Goal: Book appointment/travel/reservation

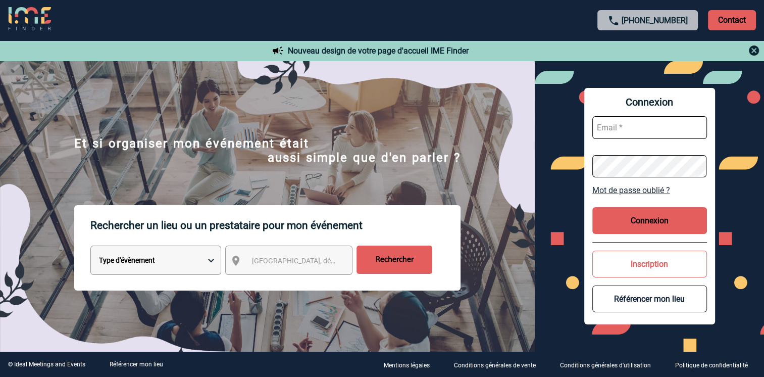
click at [254, 255] on div "[GEOGRAPHIC_DATA], département, région..." at bounding box center [288, 259] width 127 height 29
click at [256, 268] on span "[GEOGRAPHIC_DATA], département, région..." at bounding box center [298, 260] width 100 height 14
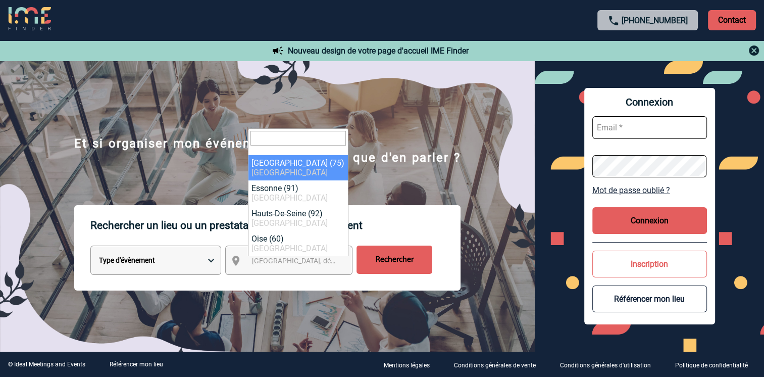
type input "l"
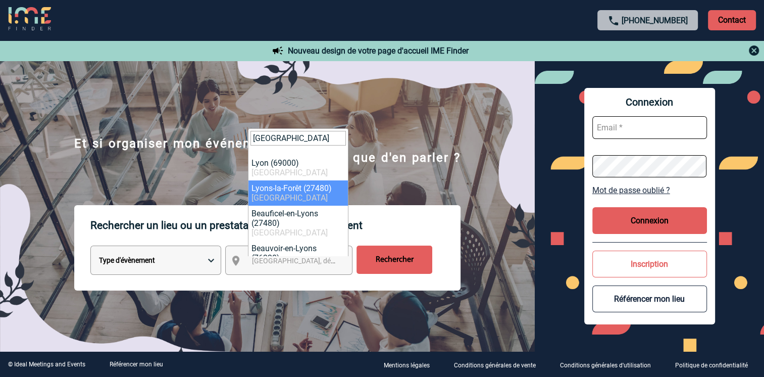
type input "[GEOGRAPHIC_DATA]"
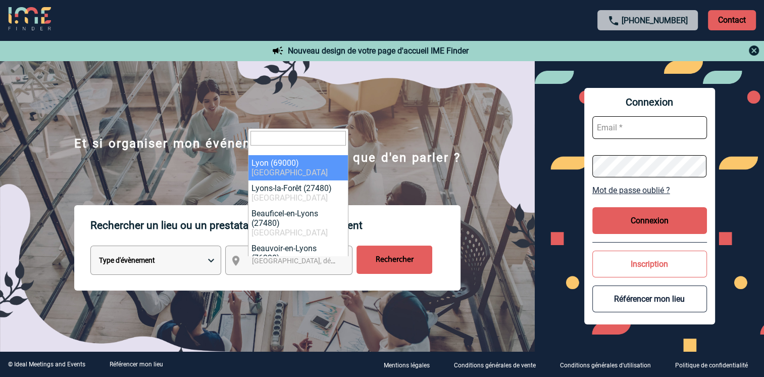
select select "36544"
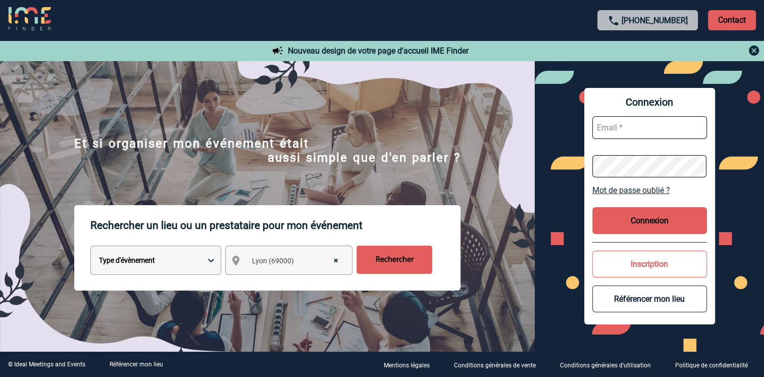
click at [410, 260] on input "Rechercher" at bounding box center [394, 259] width 76 height 28
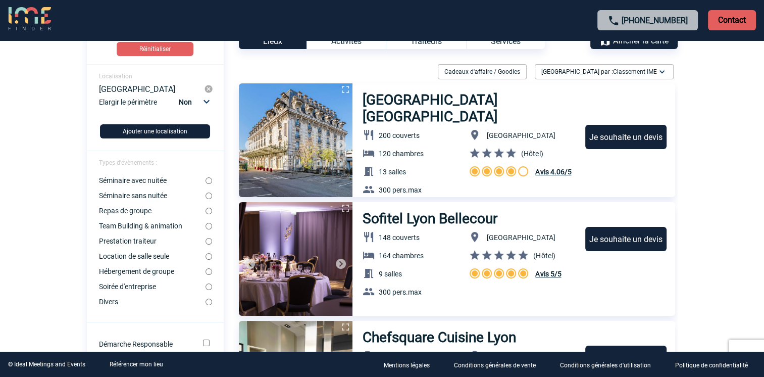
scroll to position [101, 0]
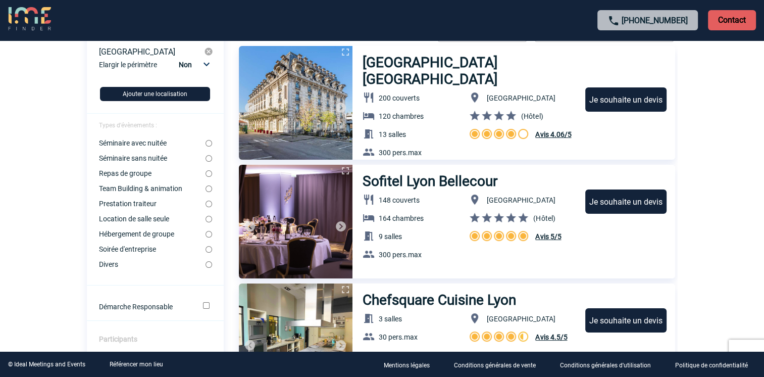
click at [116, 144] on label "Séminaire avec nuitée" at bounding box center [152, 143] width 107 height 8
click at [205, 144] on input "Séminaire avec nuitée" at bounding box center [208, 143] width 7 height 7
radio input "true"
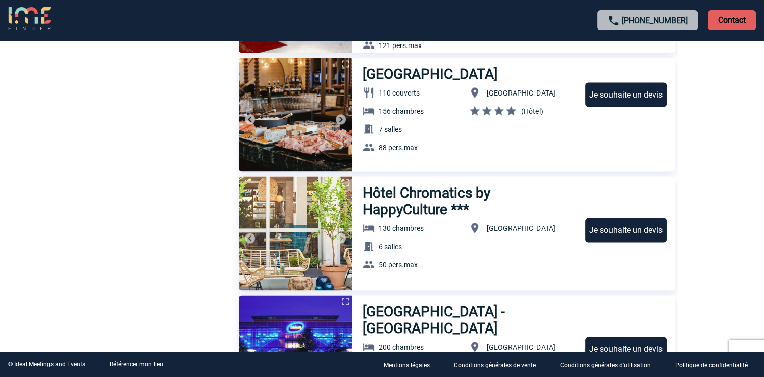
scroll to position [1462, 0]
